Goal: Task Accomplishment & Management: Manage account settings

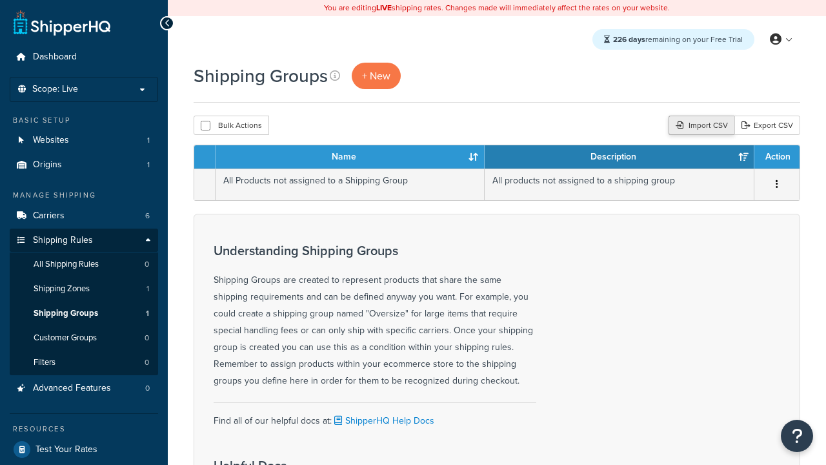
click at [700, 126] on div "Import CSV" at bounding box center [702, 125] width 66 height 19
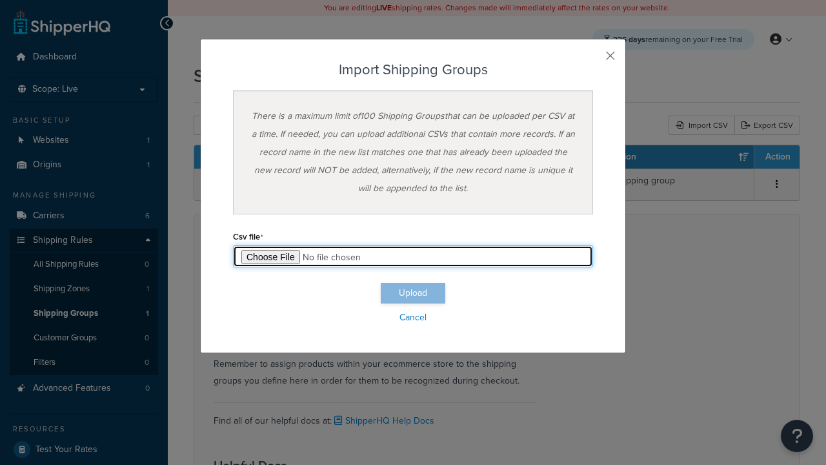
click at [413, 256] on input "file" at bounding box center [413, 256] width 360 height 22
type input "C:\fakepath\importShippingGroupsSuccess.csv"
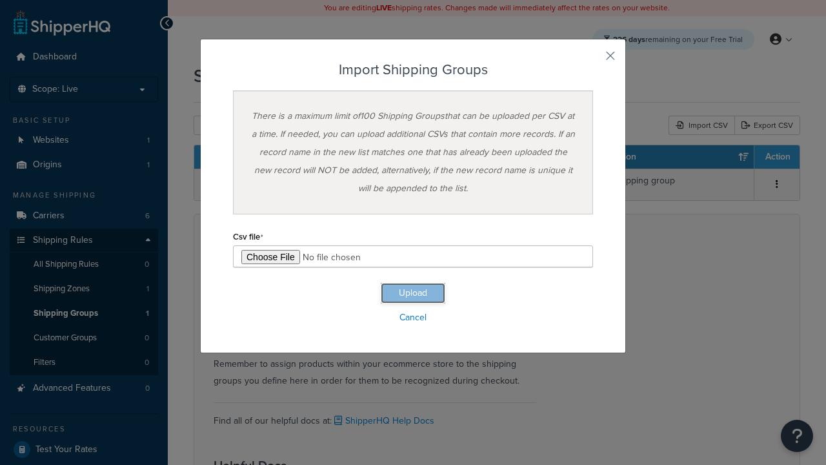
click at [413, 293] on button "Upload" at bounding box center [413, 293] width 65 height 21
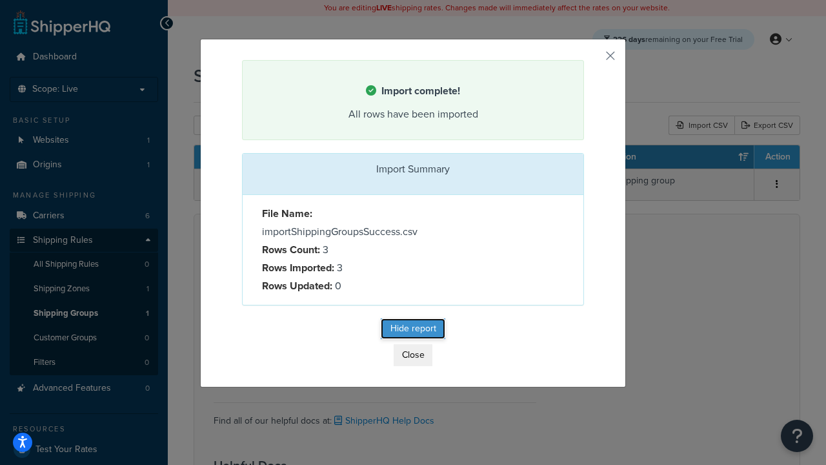
click at [413, 330] on button "Hide report" at bounding box center [413, 328] width 65 height 21
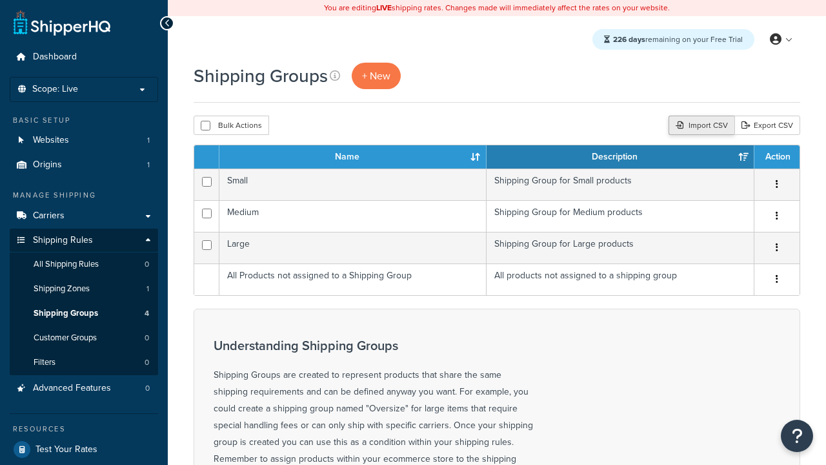
click at [700, 126] on div "Import CSV" at bounding box center [702, 125] width 66 height 19
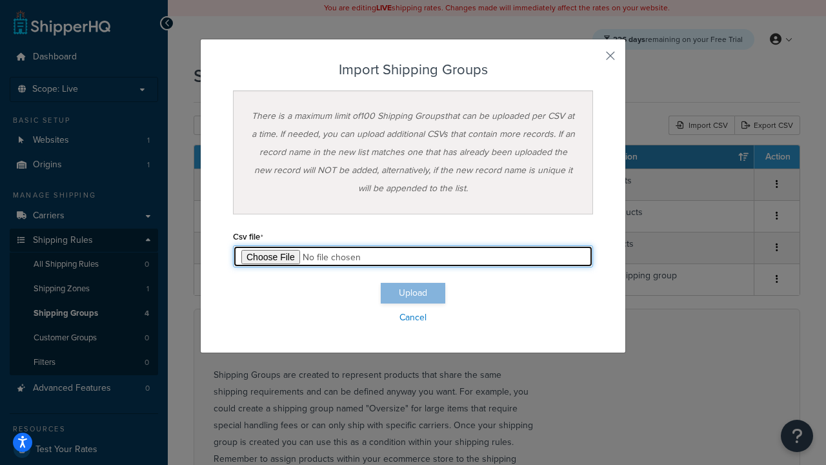
click at [413, 256] on input "file" at bounding box center [413, 256] width 360 height 22
type input "C:\fakepath\importShippingGroupsFailure.csv"
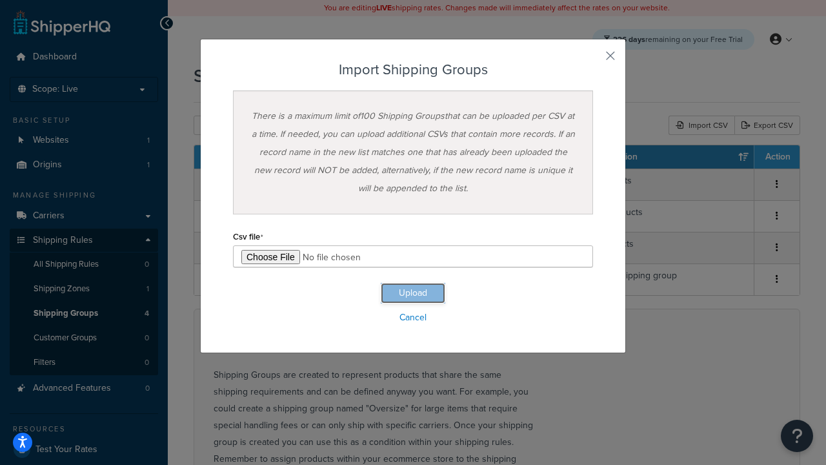
click at [413, 293] on button "Upload" at bounding box center [413, 293] width 65 height 21
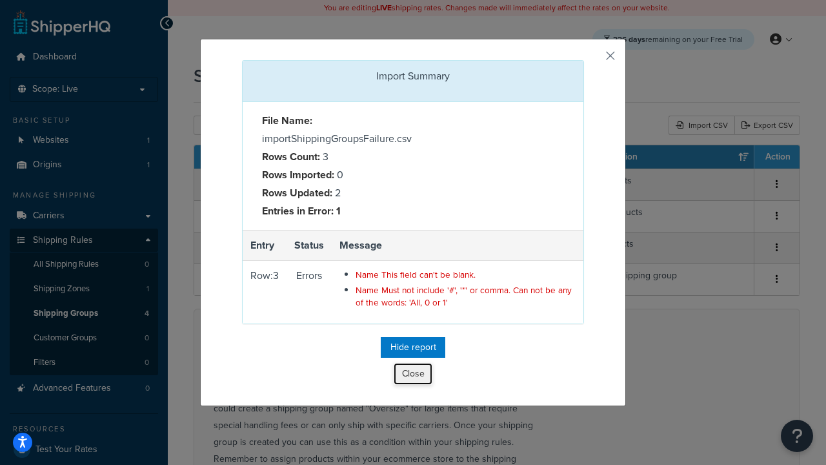
click at [413, 376] on button "Close" at bounding box center [413, 374] width 39 height 22
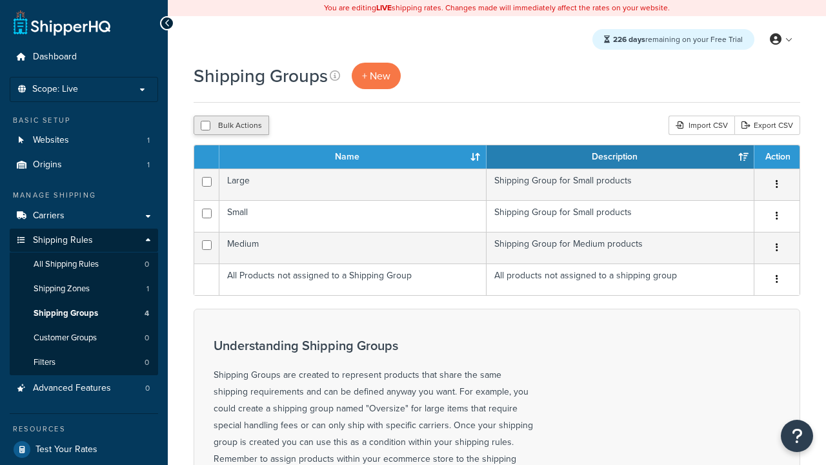
click at [231, 126] on button "Bulk Actions" at bounding box center [232, 125] width 76 height 19
checkbox input "true"
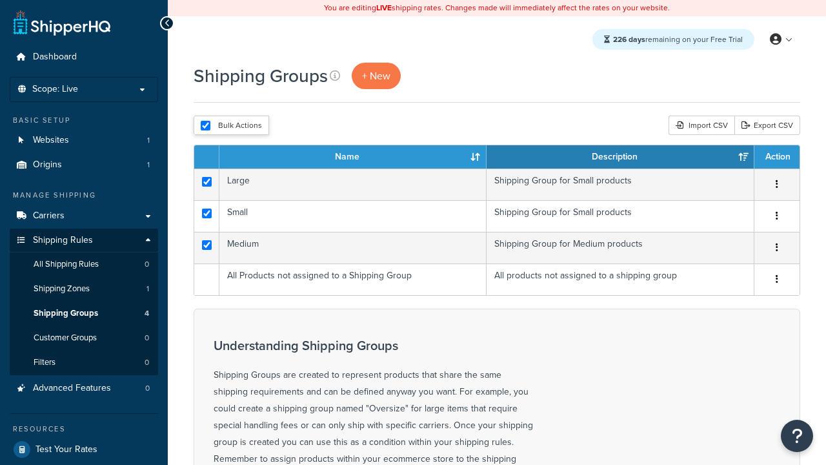
click at [0, 0] on button "Delete" at bounding box center [0, 0] width 0 height 0
